Goal: Transaction & Acquisition: Download file/media

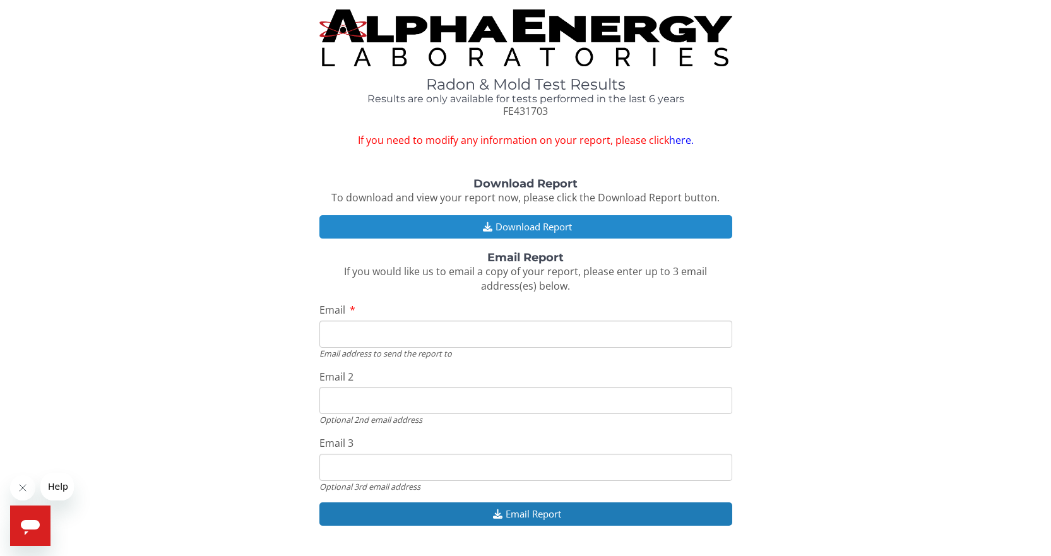
click at [527, 222] on button "Download Report" at bounding box center [525, 226] width 413 height 23
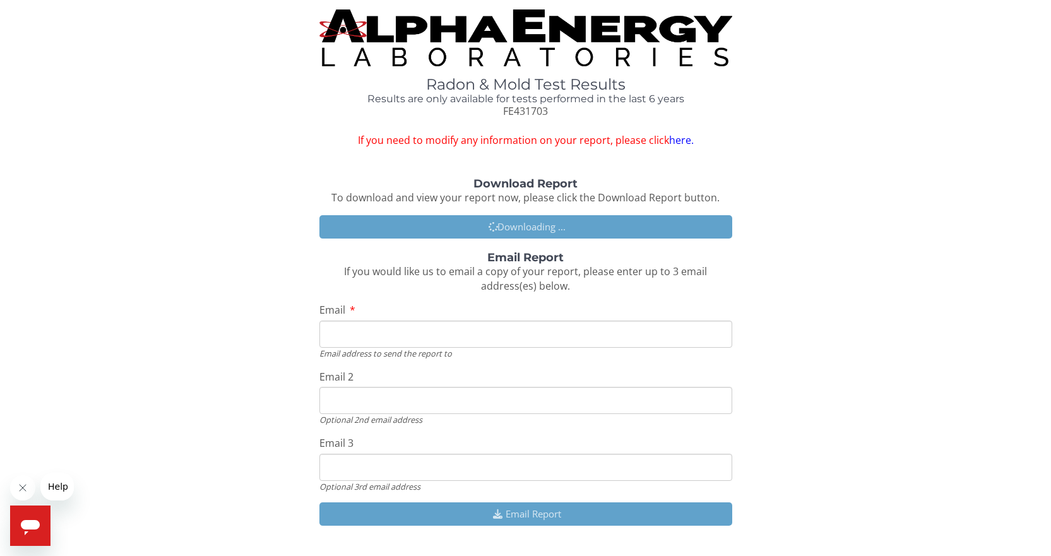
click at [420, 340] on input "Email" at bounding box center [525, 334] width 413 height 27
type input "[EMAIL_ADDRESS][PERSON_NAME][DOMAIN_NAME]"
